Goal: Entertainment & Leisure: Consume media (video, audio)

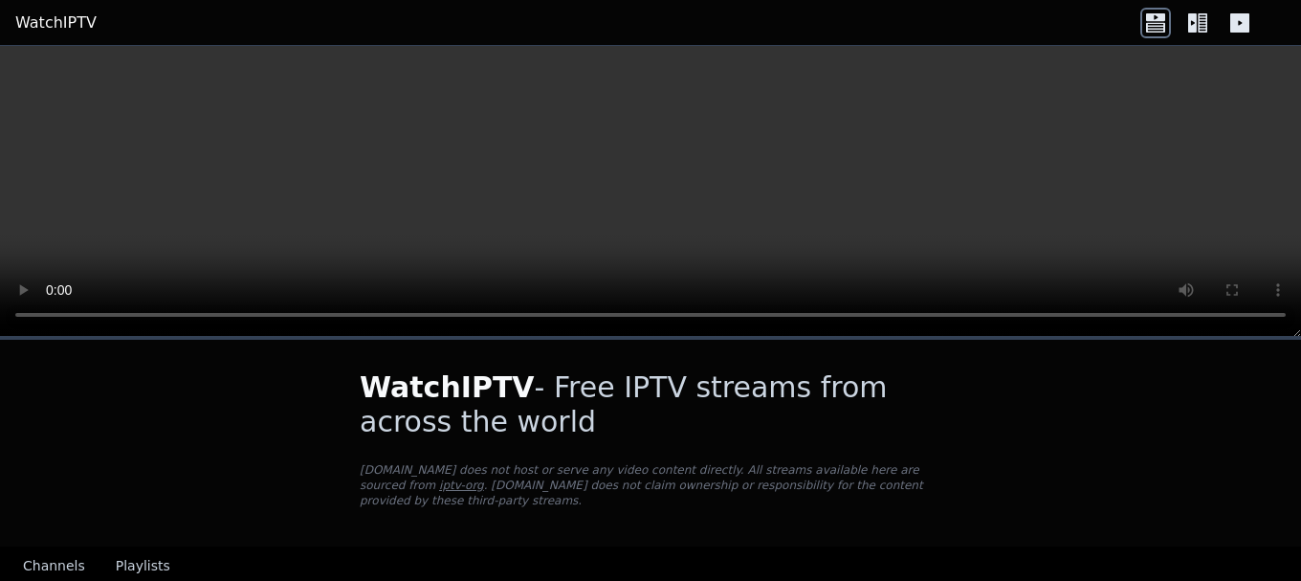
scroll to position [96, 0]
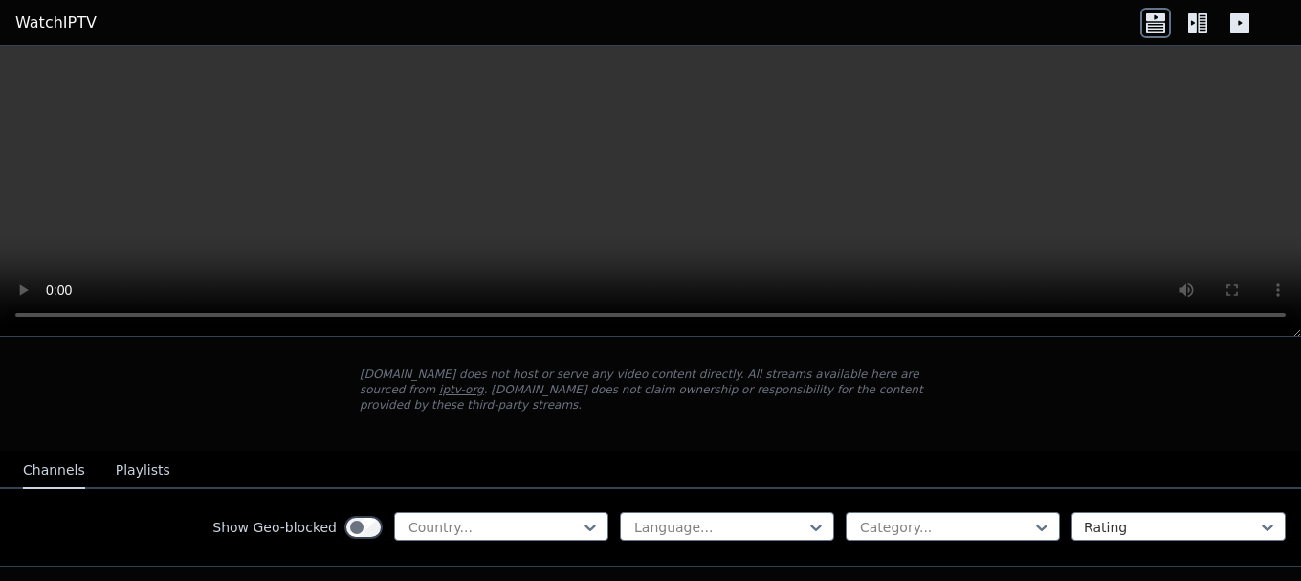
click at [1237, 24] on icon at bounding box center [1239, 22] width 19 height 19
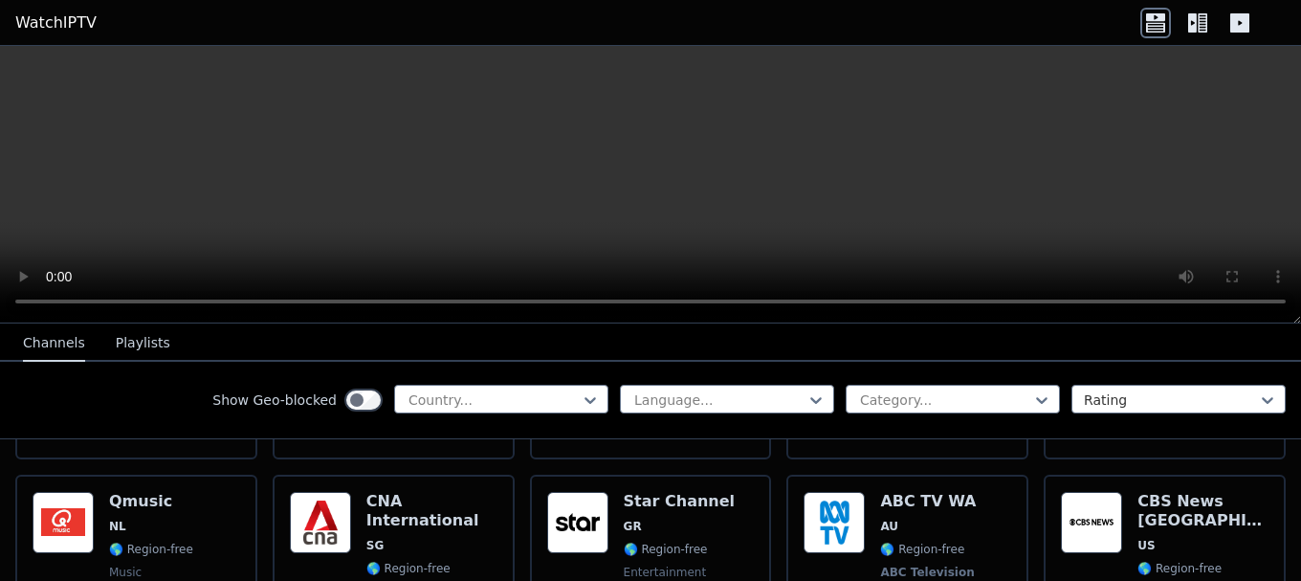
scroll to position [6059, 0]
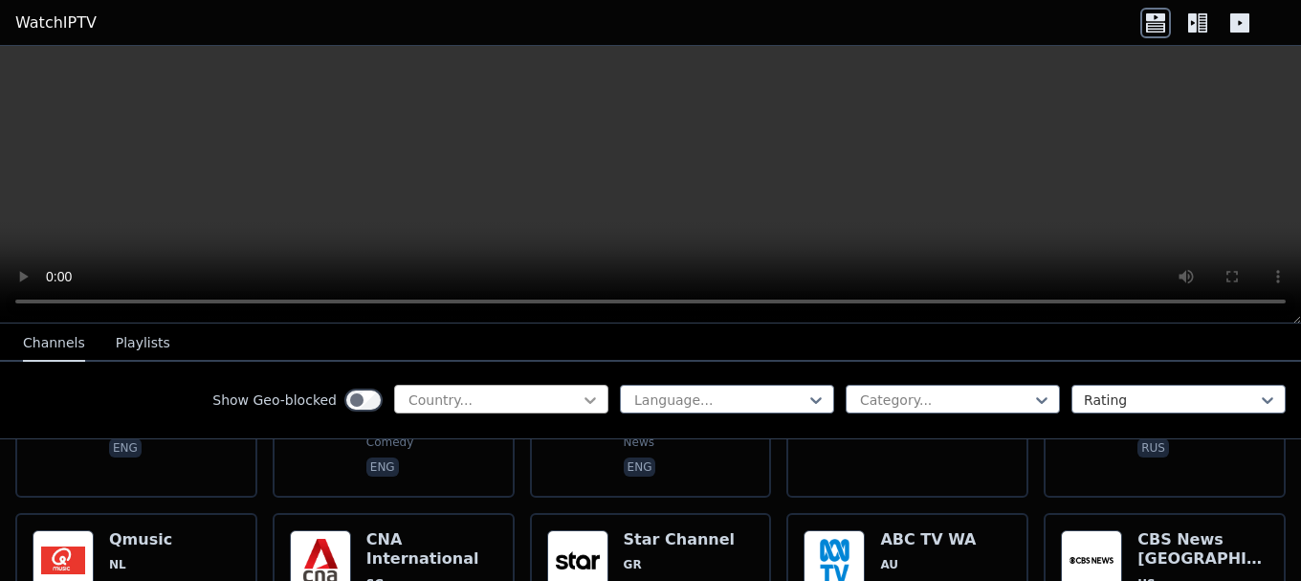
click at [585, 402] on icon at bounding box center [590, 400] width 11 height 7
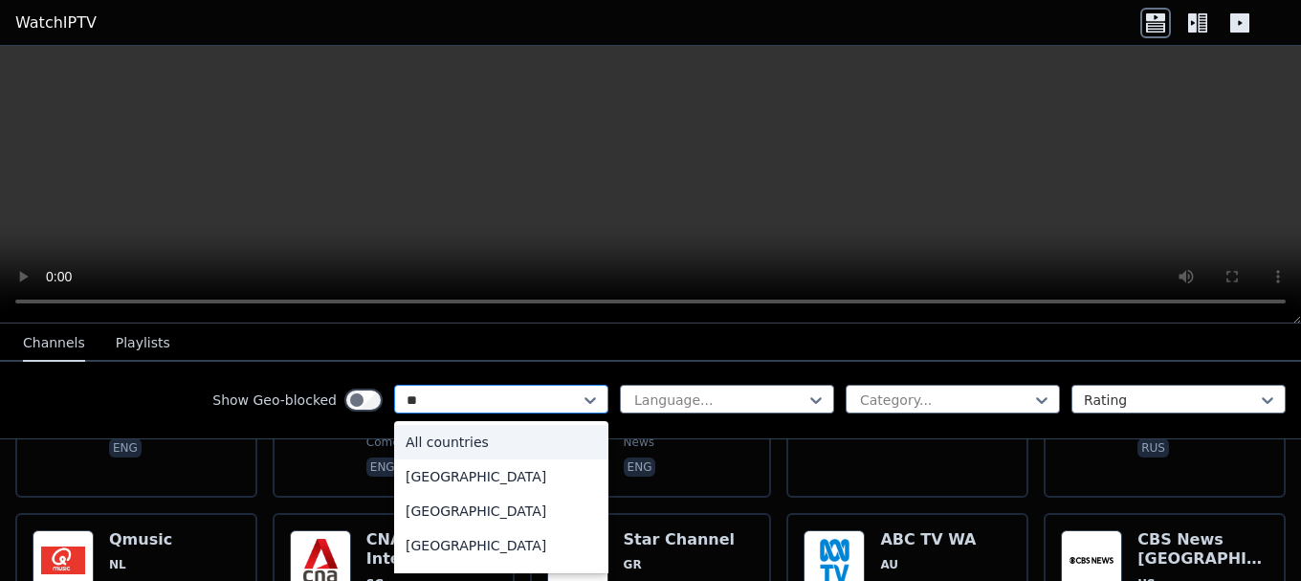
type input "***"
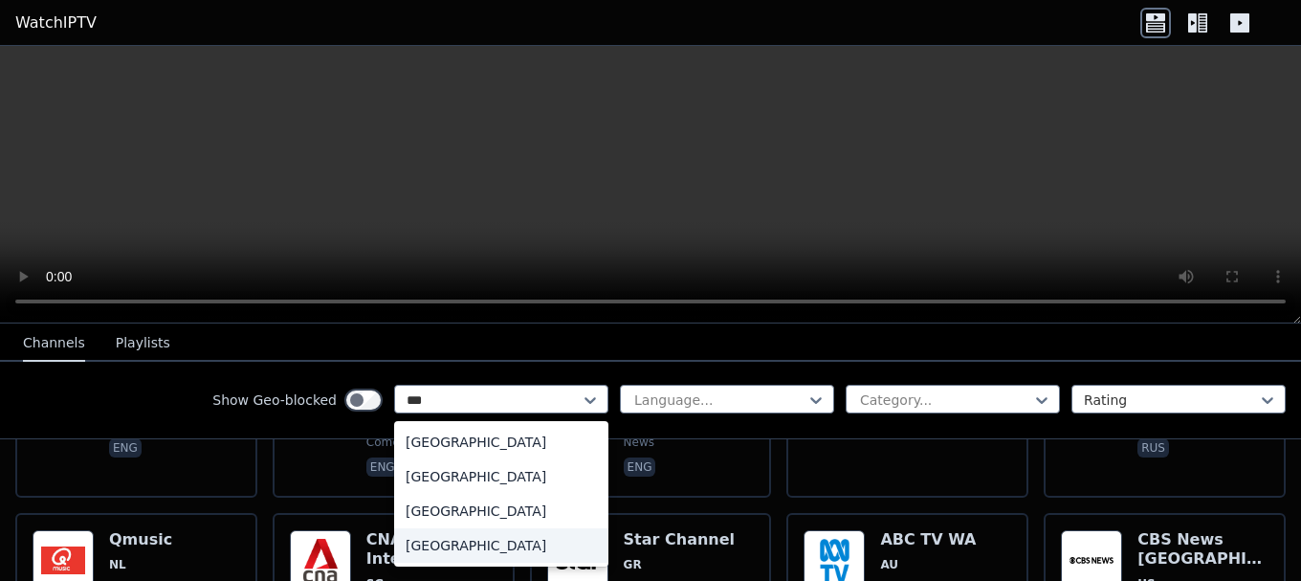
click at [455, 542] on div "United States" at bounding box center [501, 545] width 214 height 34
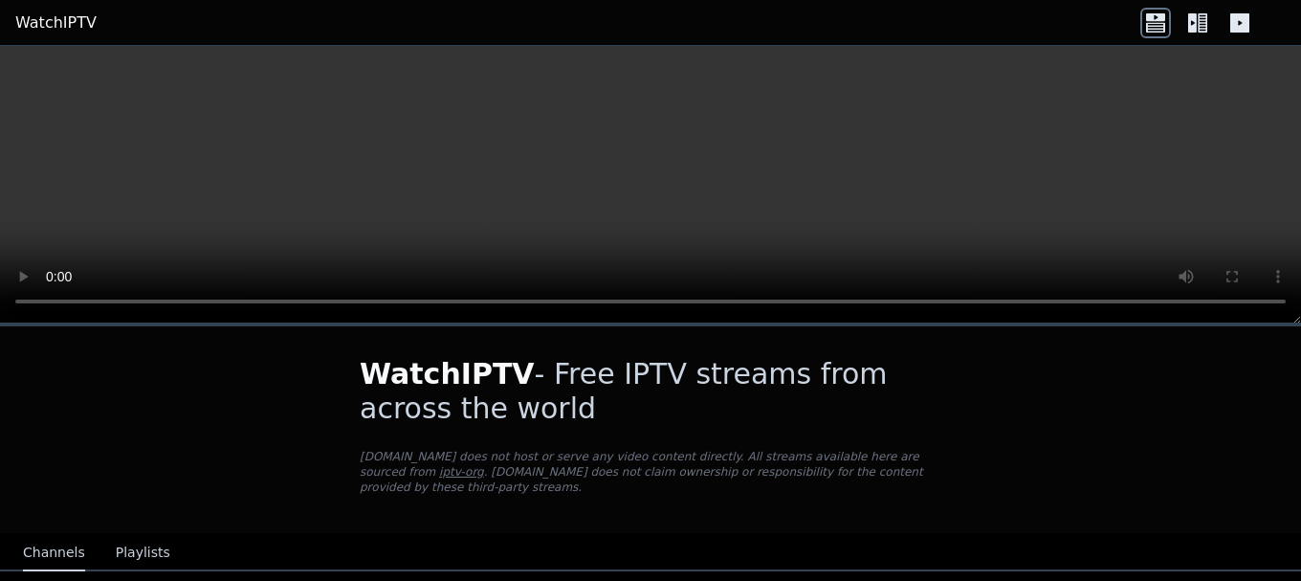
scroll to position [191, 0]
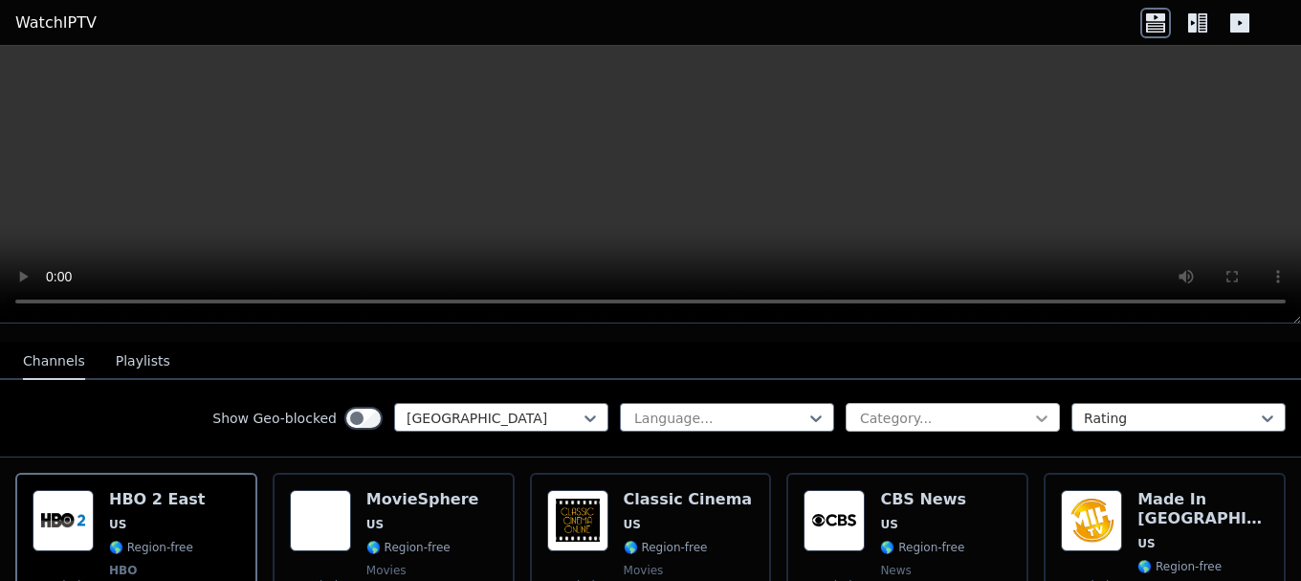
click at [1032, 408] on icon at bounding box center [1041, 417] width 19 height 19
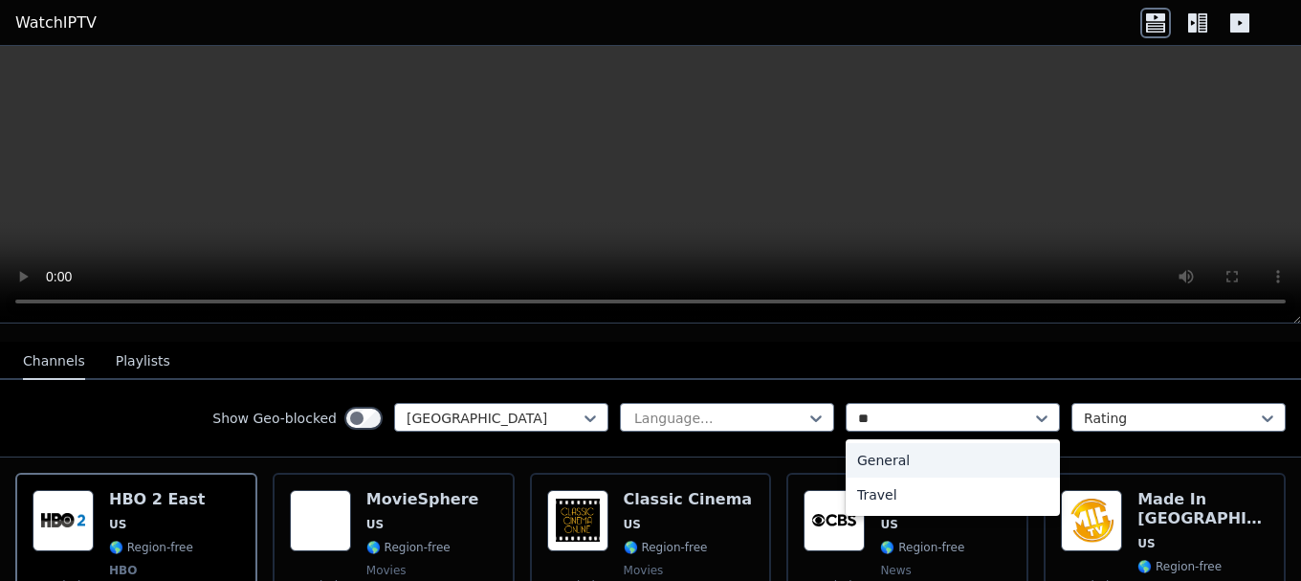
type input "*"
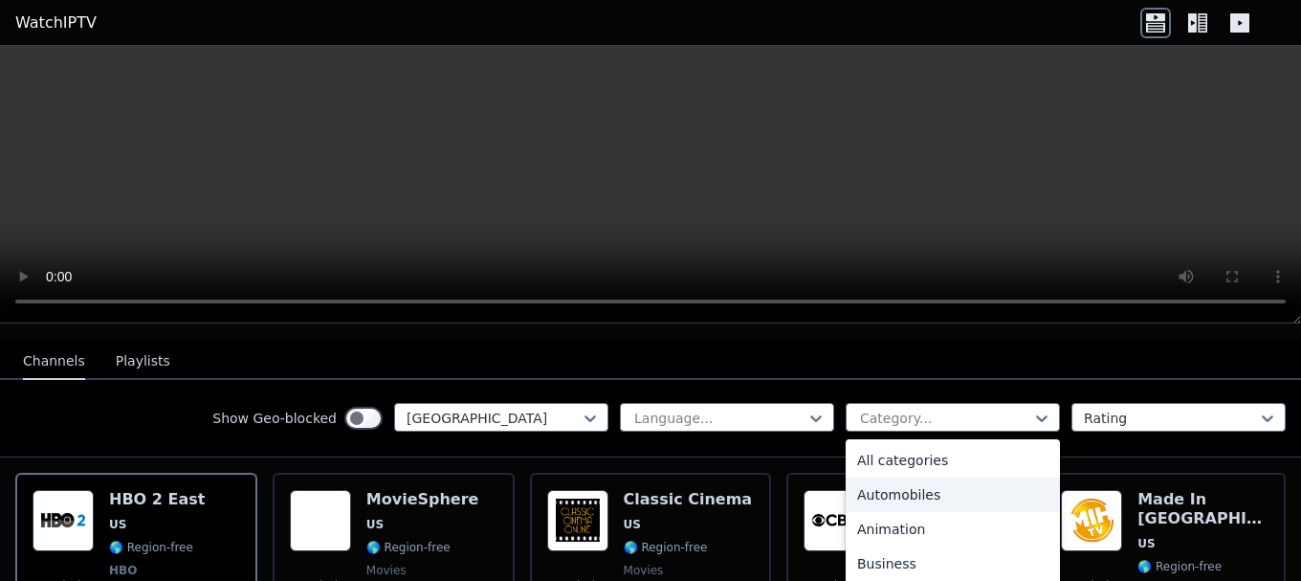
click at [871, 477] on div "Automobiles" at bounding box center [953, 494] width 214 height 34
click at [880, 490] on h6 "CBS News" at bounding box center [923, 499] width 86 height 19
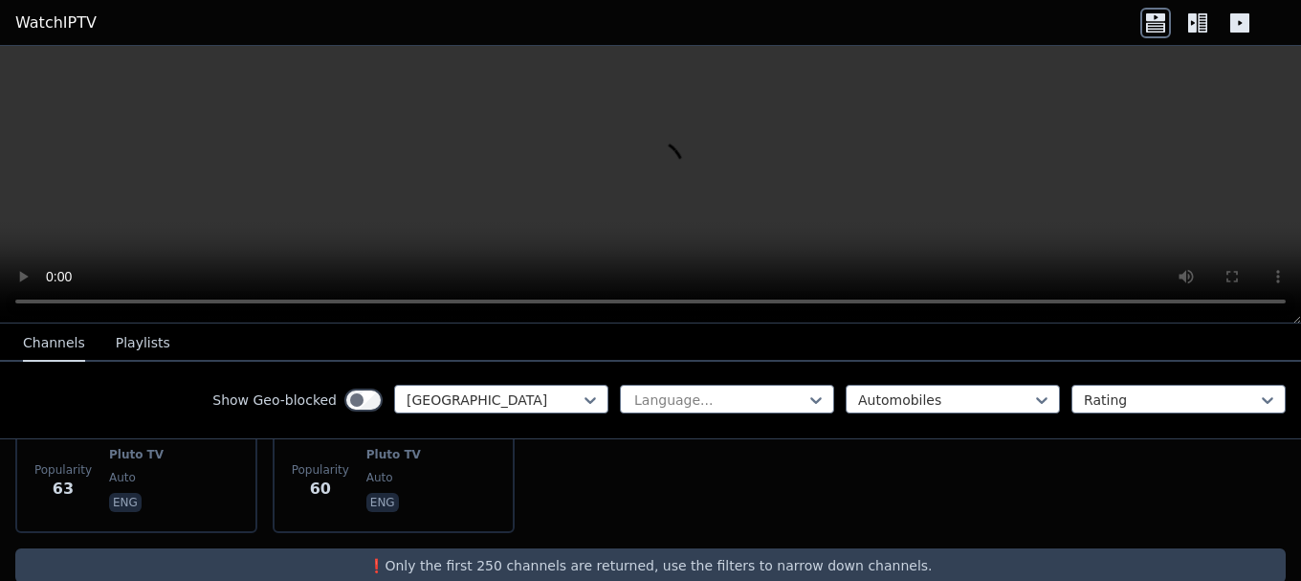
scroll to position [515, 0]
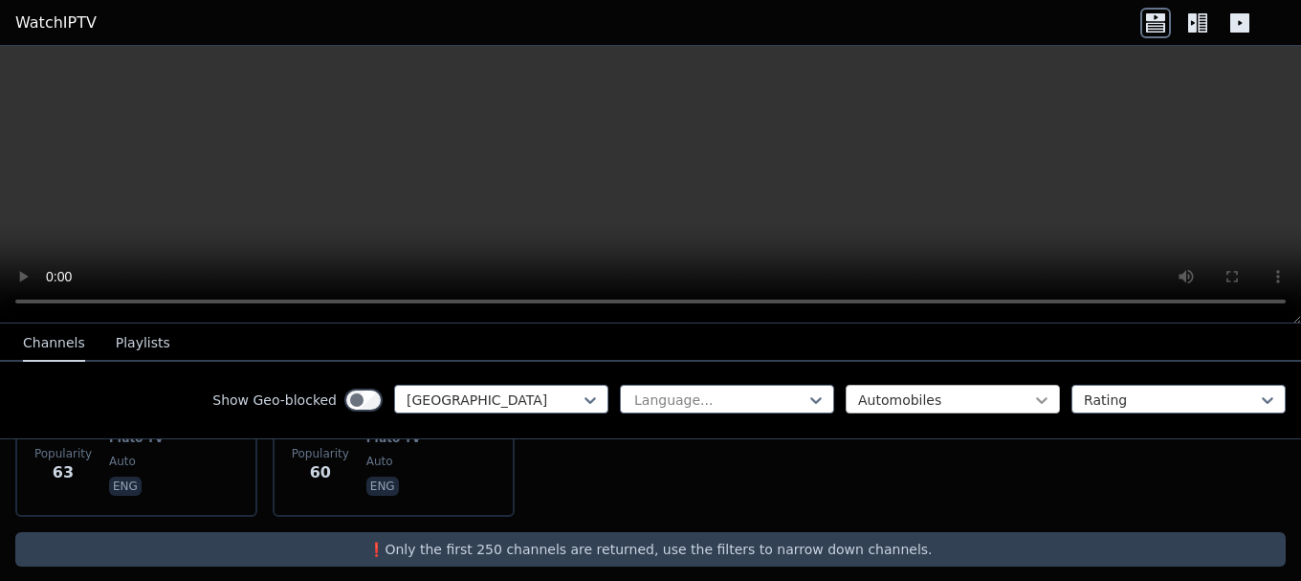
click at [1032, 396] on icon at bounding box center [1041, 399] width 19 height 19
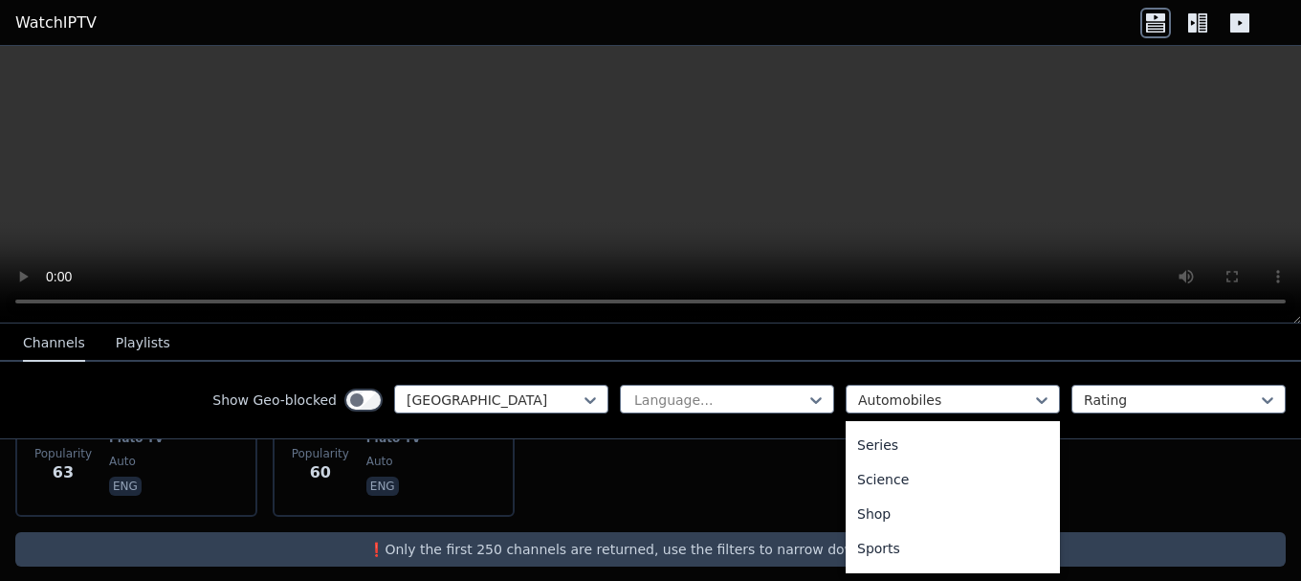
scroll to position [765, 0]
click at [858, 500] on div "Sports" at bounding box center [953, 503] width 214 height 34
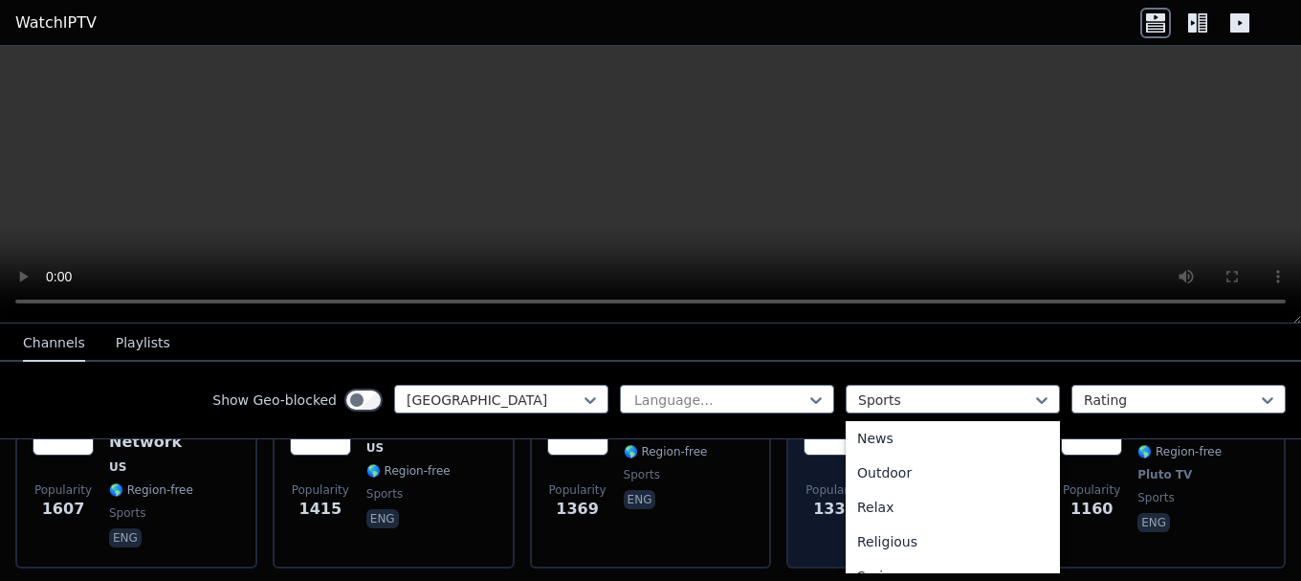
scroll to position [758, 0]
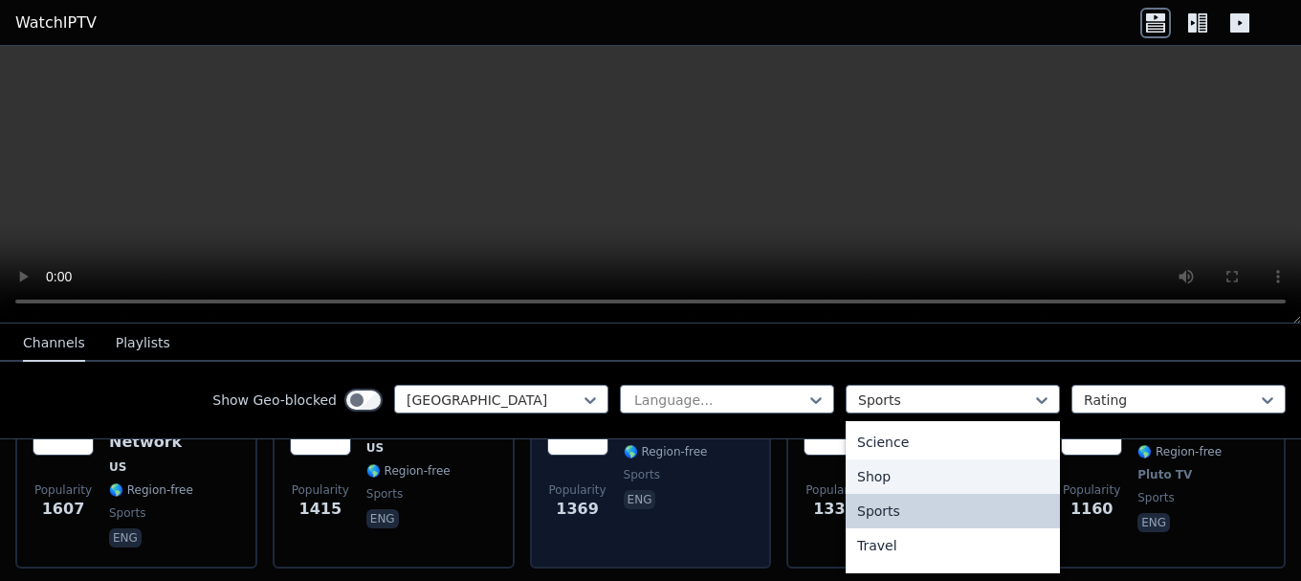
click at [733, 481] on div "Popularity 1369 Swerve Sports US 🌎 Region-free sports eng" at bounding box center [651, 472] width 208 height 157
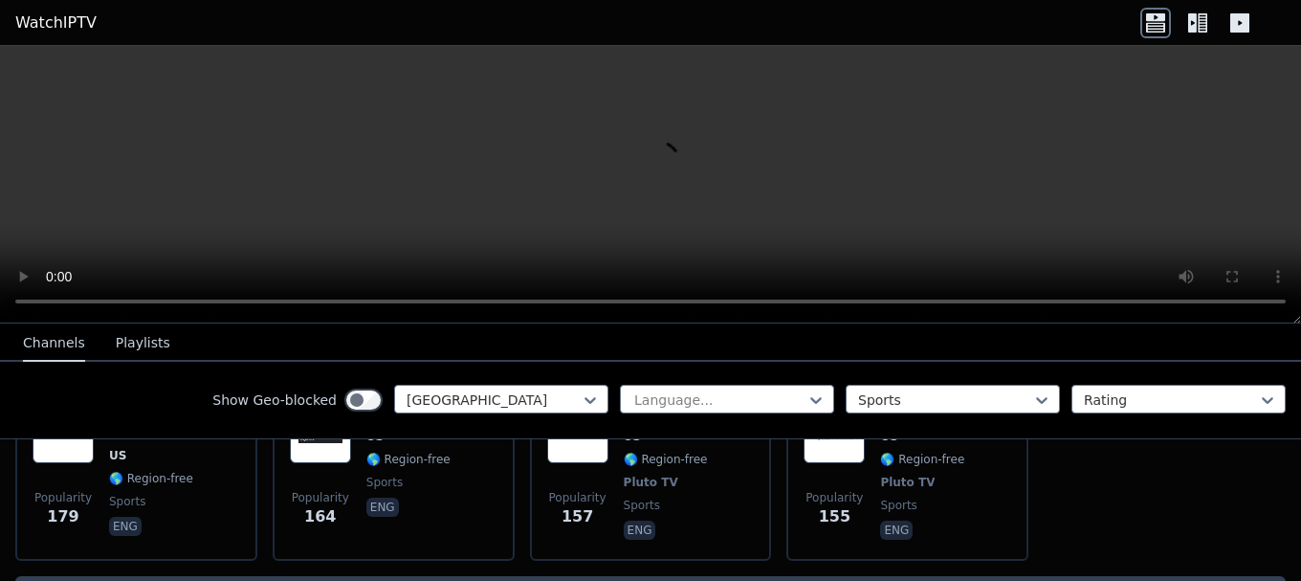
scroll to position [1081, 0]
